Goal: Information Seeking & Learning: Learn about a topic

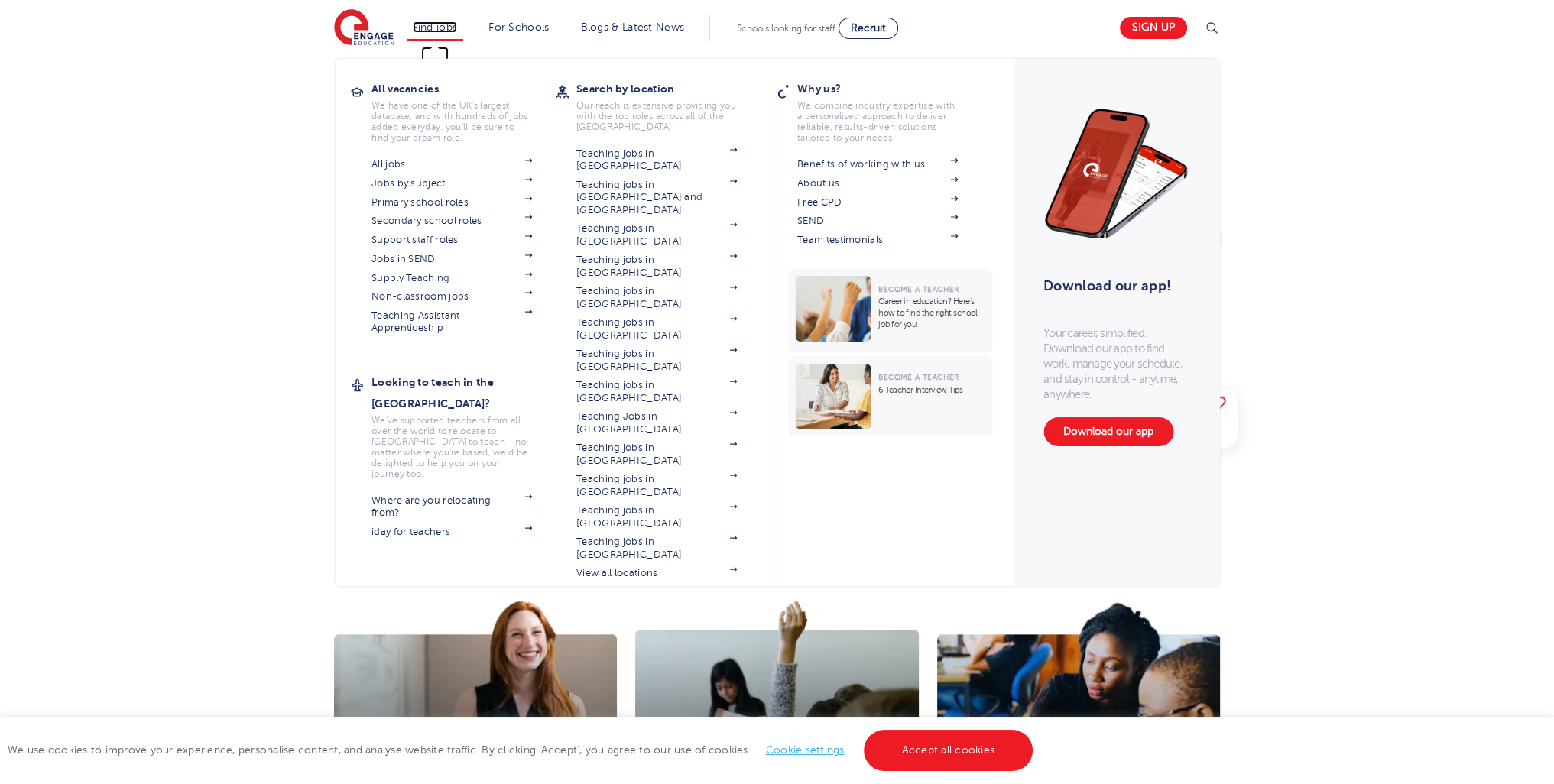
click at [452, 29] on link "Find jobs" at bounding box center [435, 27] width 45 height 11
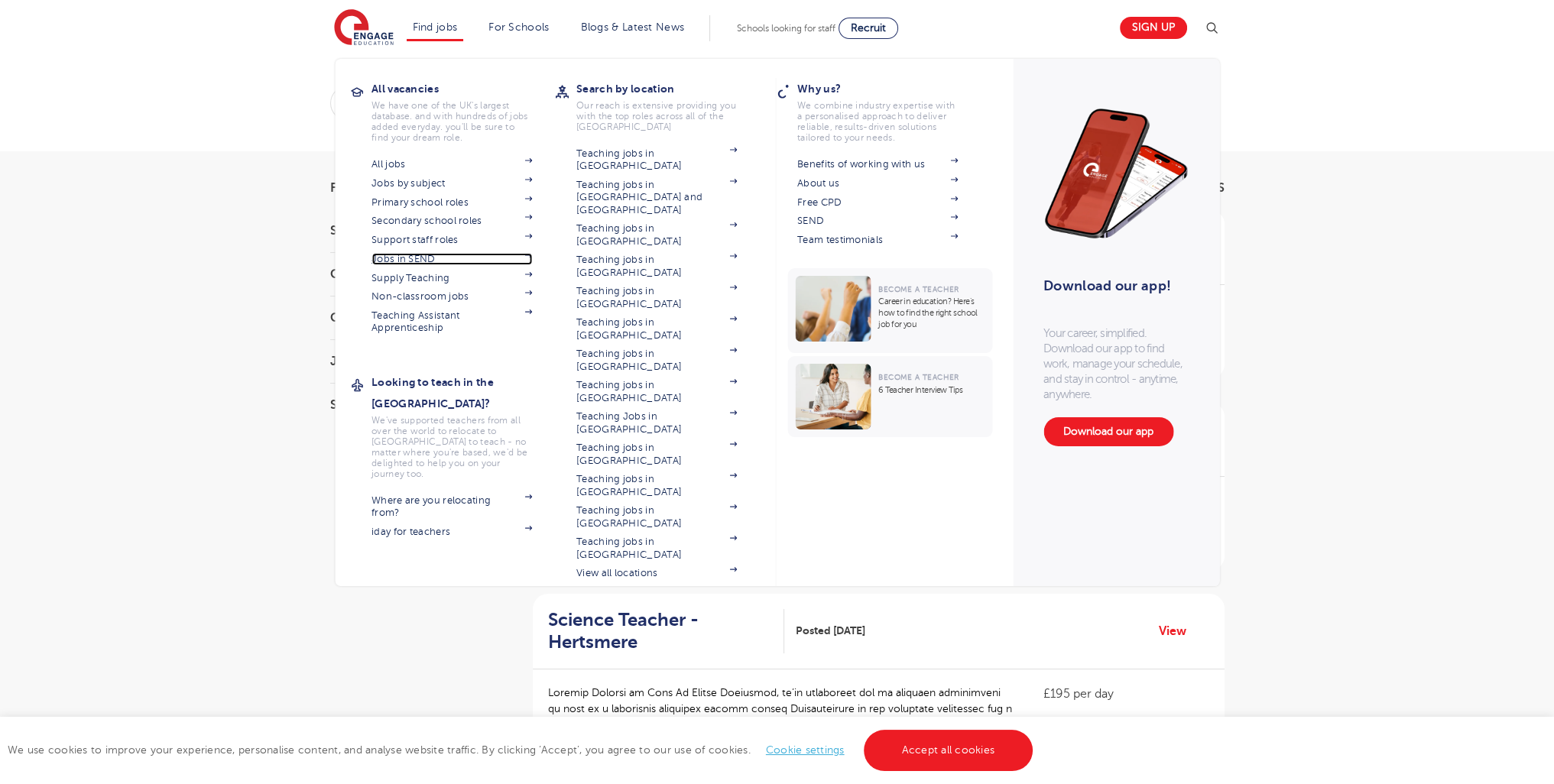
click at [435, 261] on link "Jobs in SEND" at bounding box center [452, 259] width 161 height 12
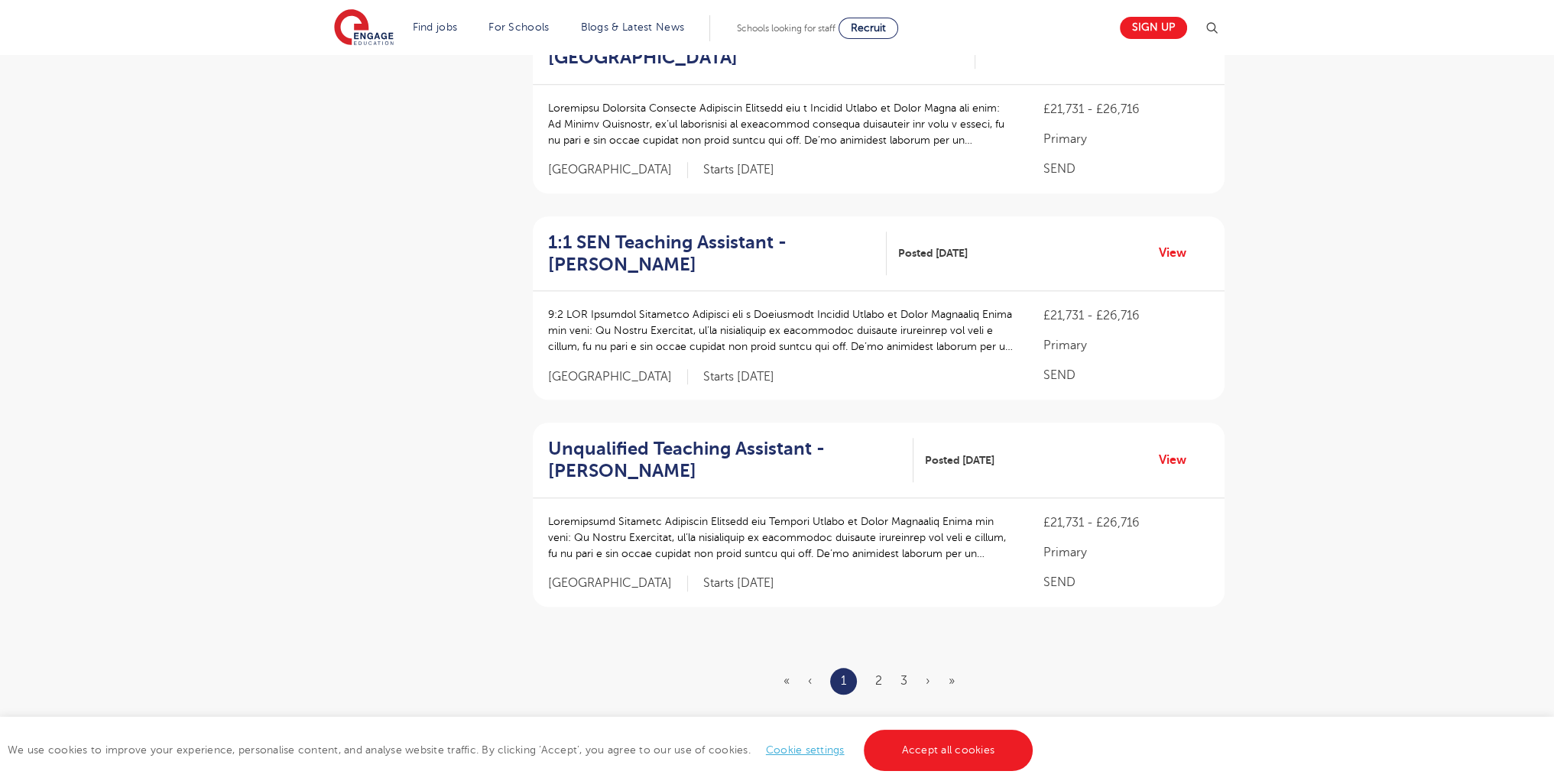
scroll to position [1618, 0]
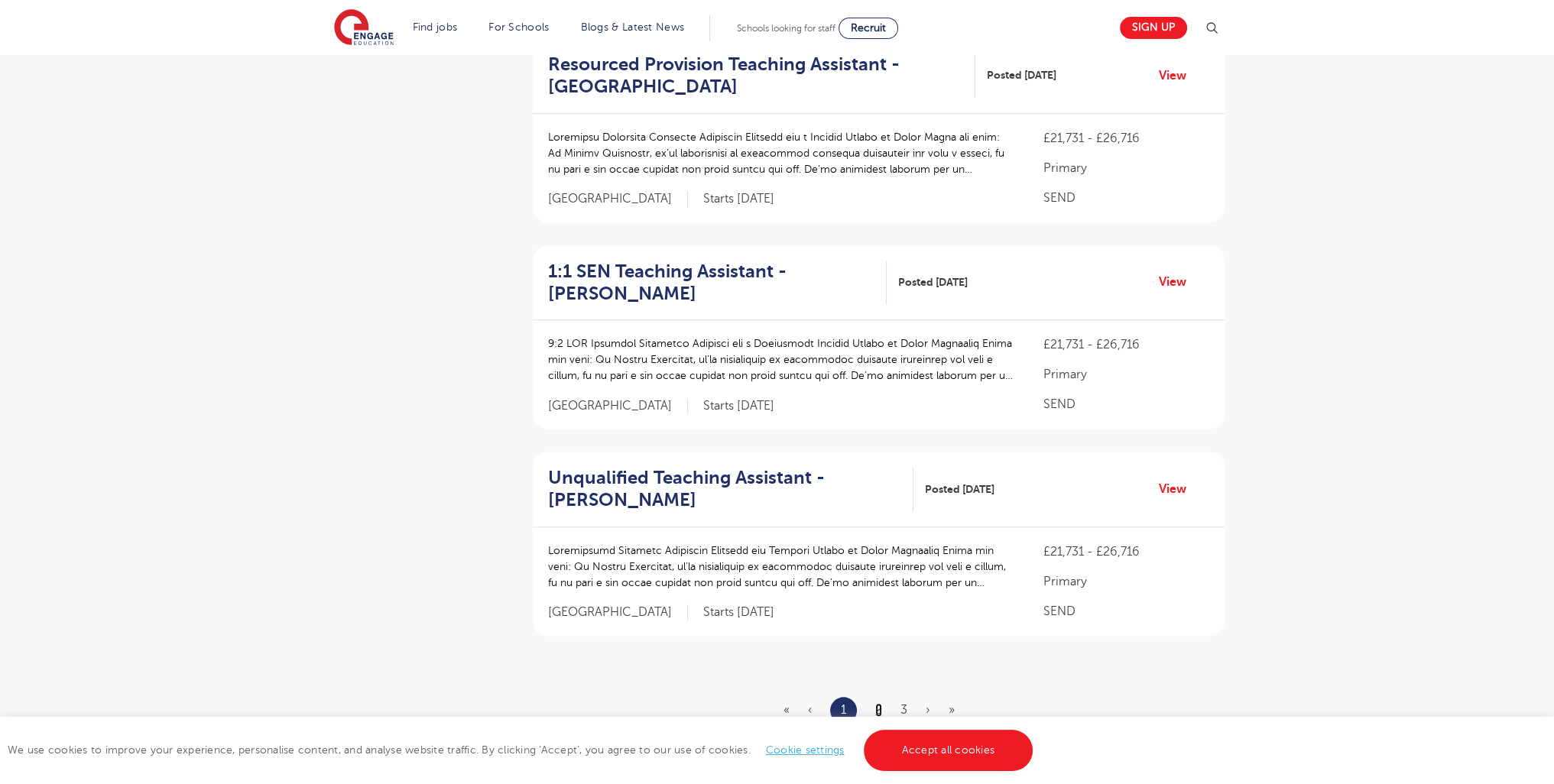
click at [880, 704] on link "2" at bounding box center [878, 710] width 7 height 14
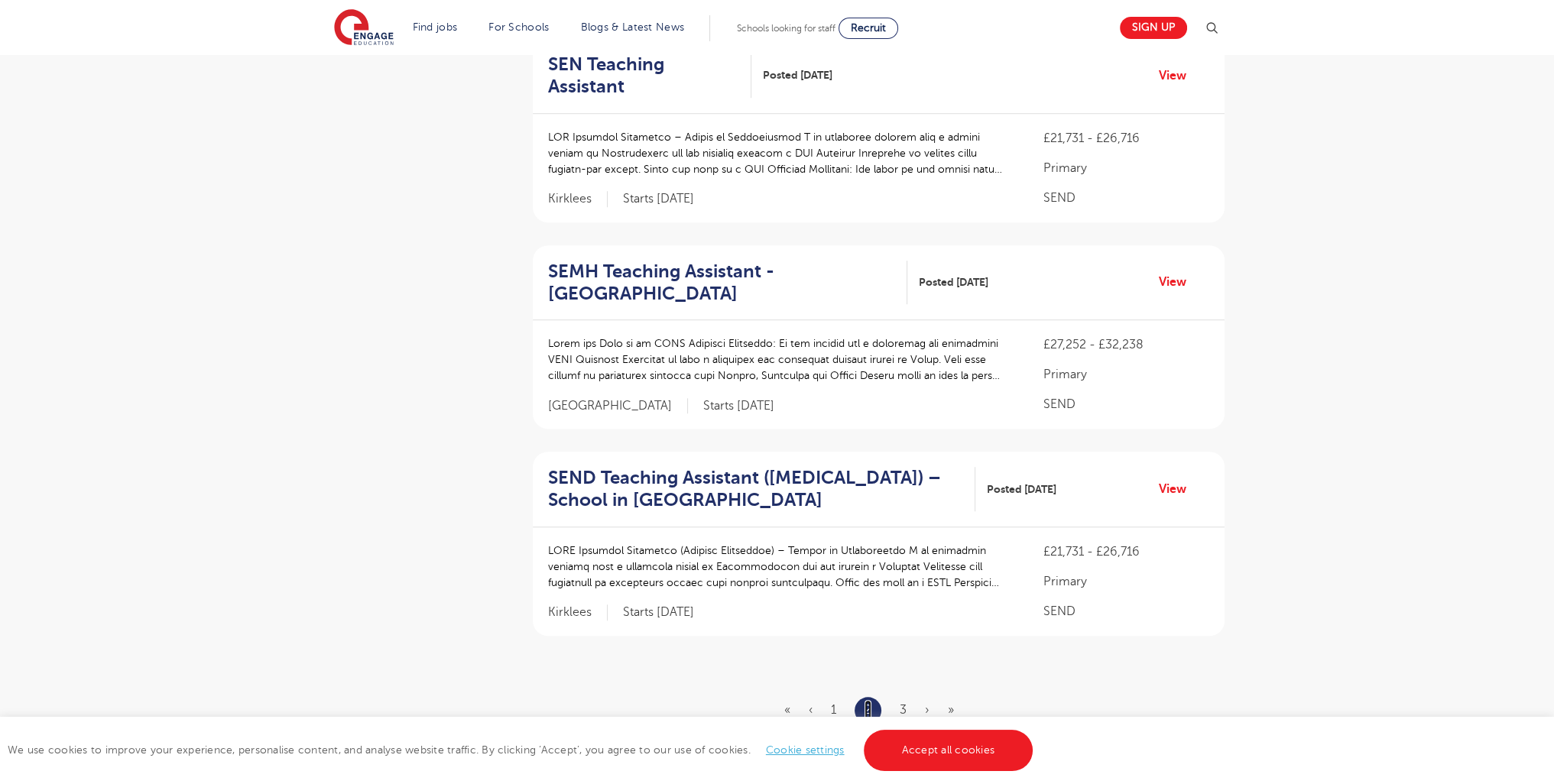
scroll to position [0, 0]
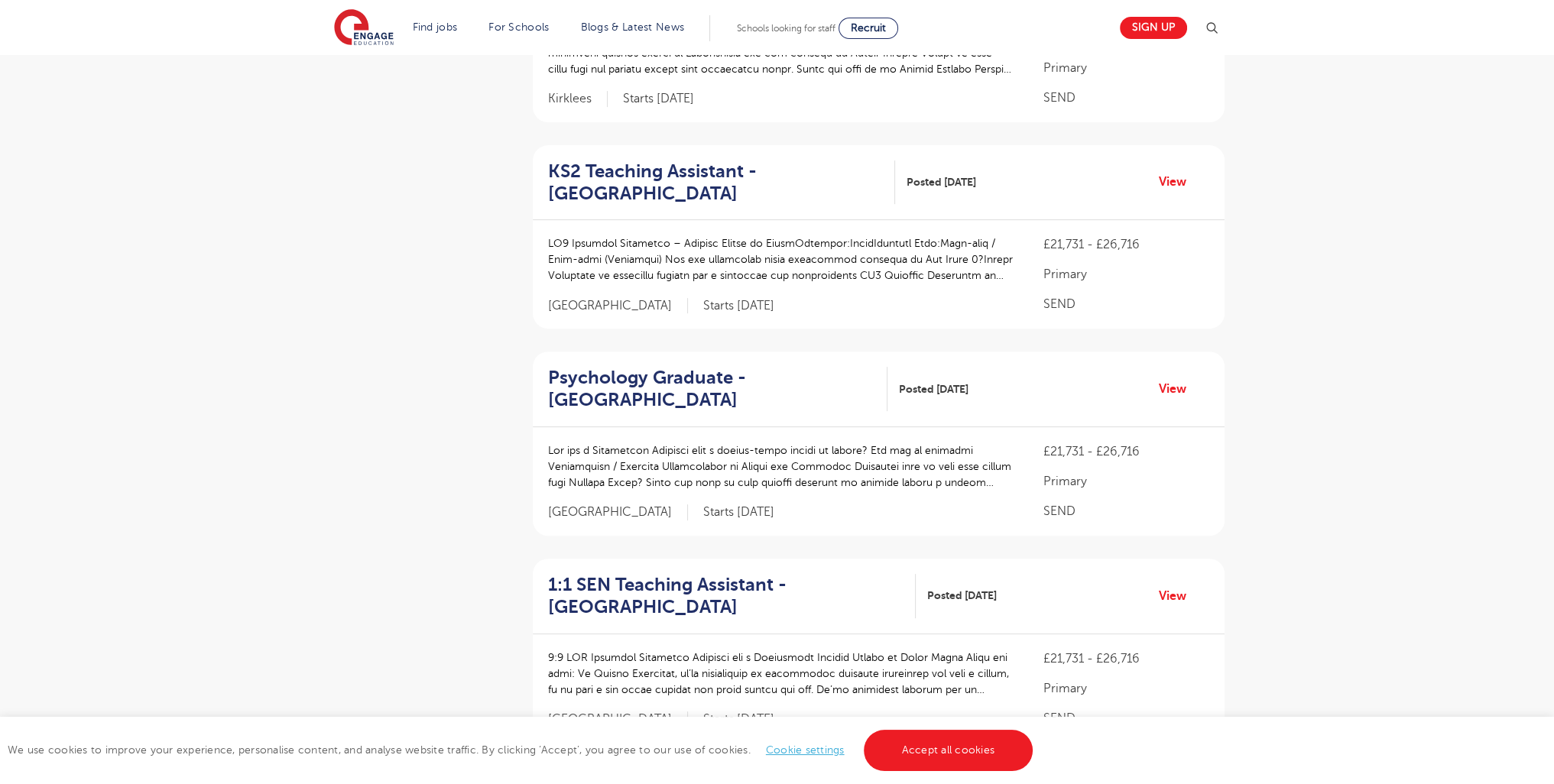
scroll to position [2004, 0]
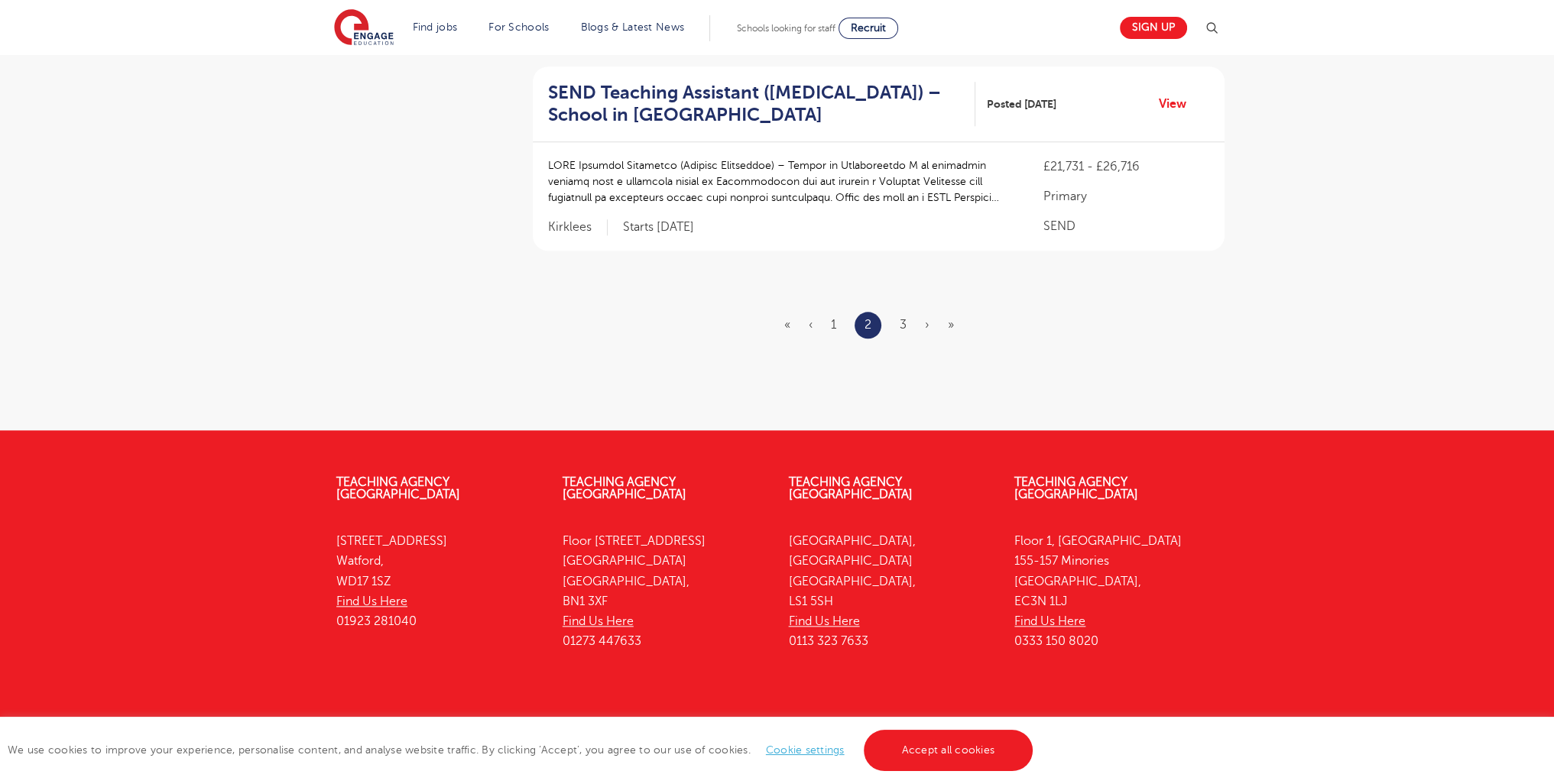
click at [911, 312] on ul "« ‹ 1 2 3 › »" at bounding box center [877, 325] width 188 height 27
click at [907, 312] on ul "« ‹ 1 2 3 › »" at bounding box center [877, 325] width 188 height 27
click at [903, 318] on link "3" at bounding box center [903, 324] width 7 height 14
